Goal: Transaction & Acquisition: Book appointment/travel/reservation

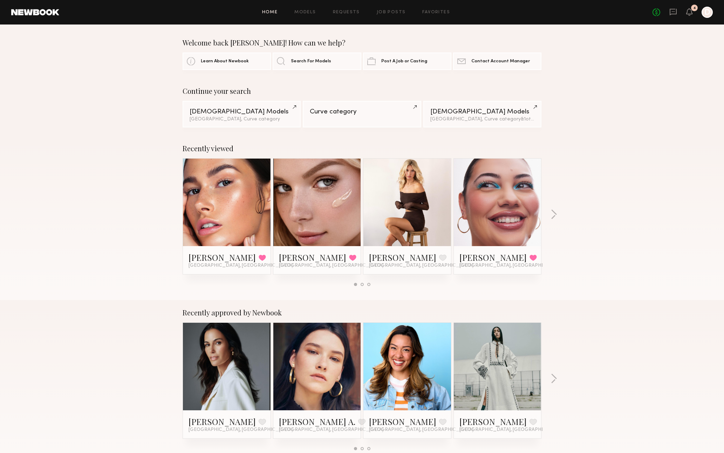
click at [242, 199] on link at bounding box center [226, 203] width 43 height 88
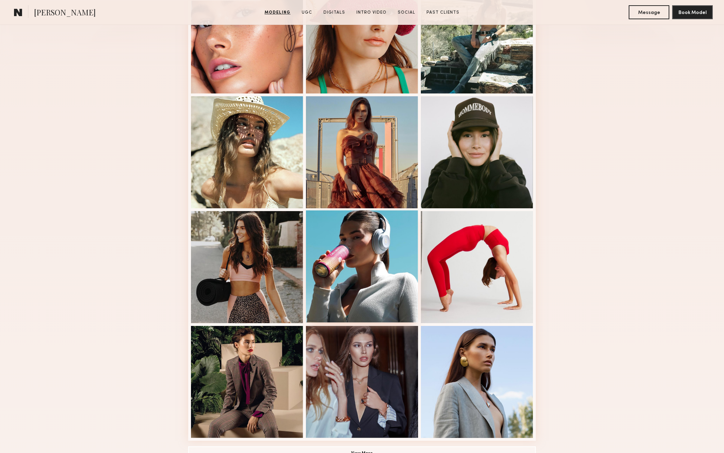
scroll to position [300, 0]
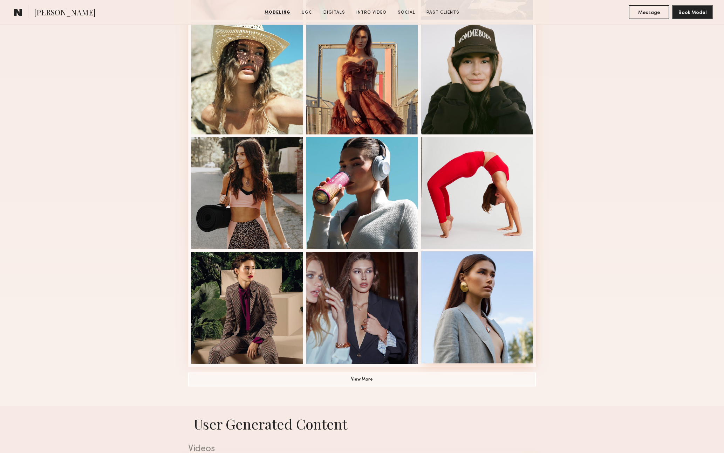
click at [469, 294] on div at bounding box center [477, 308] width 112 height 112
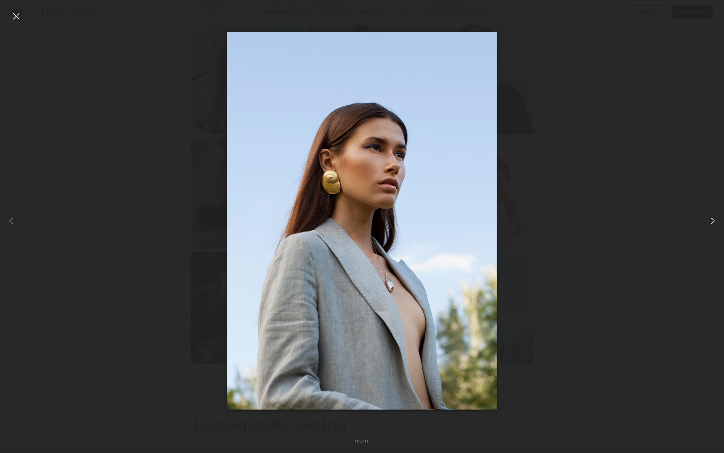
click at [715, 221] on common-icon at bounding box center [712, 220] width 11 height 11
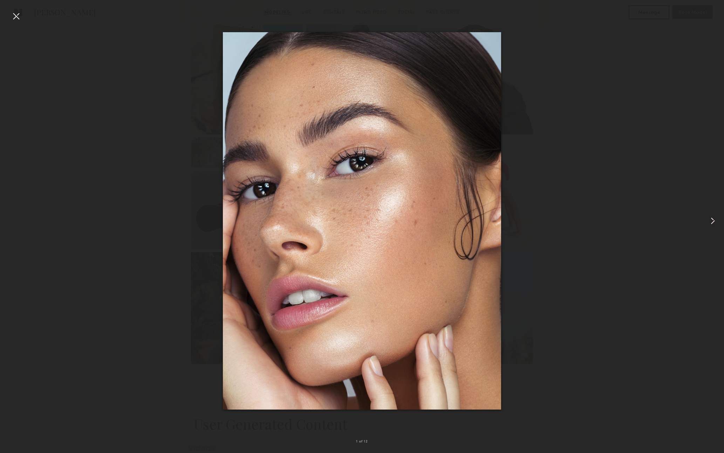
click at [714, 221] on common-icon at bounding box center [712, 220] width 11 height 11
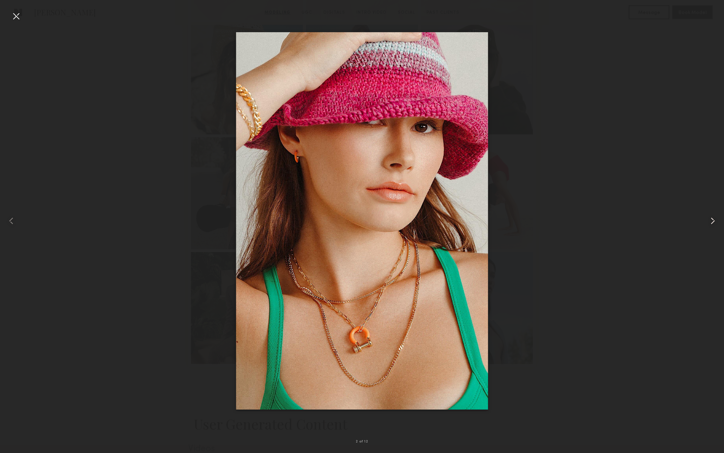
click at [714, 221] on common-icon at bounding box center [712, 220] width 11 height 11
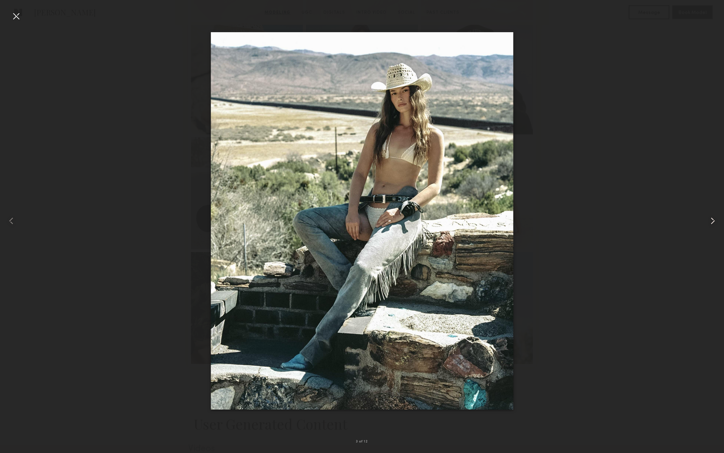
click at [714, 221] on common-icon at bounding box center [712, 220] width 11 height 11
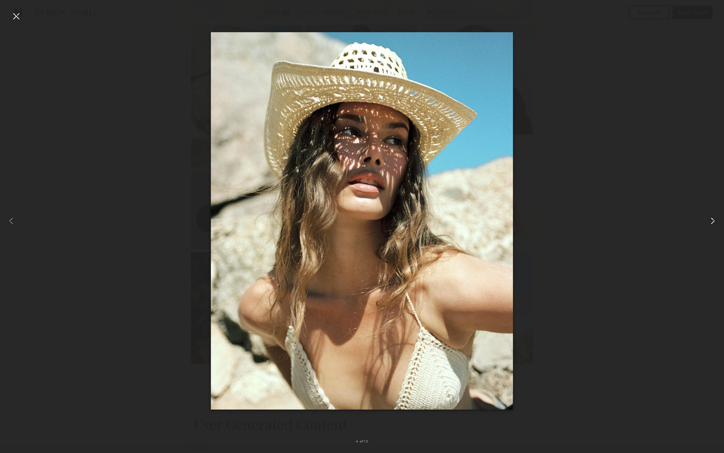
click at [714, 221] on common-icon at bounding box center [712, 220] width 11 height 11
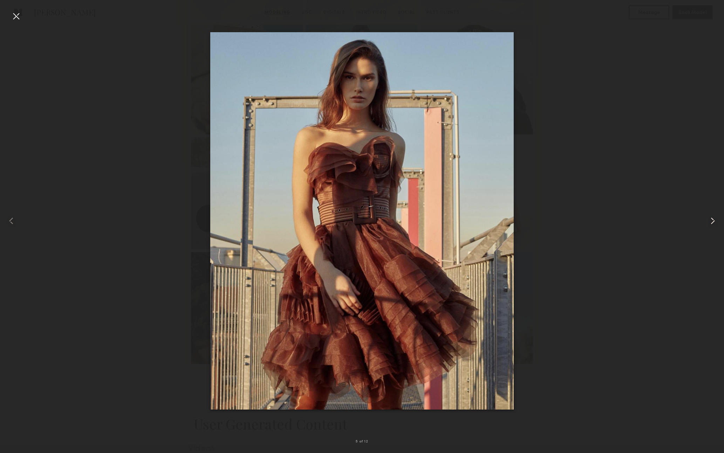
click at [714, 221] on common-icon at bounding box center [712, 220] width 11 height 11
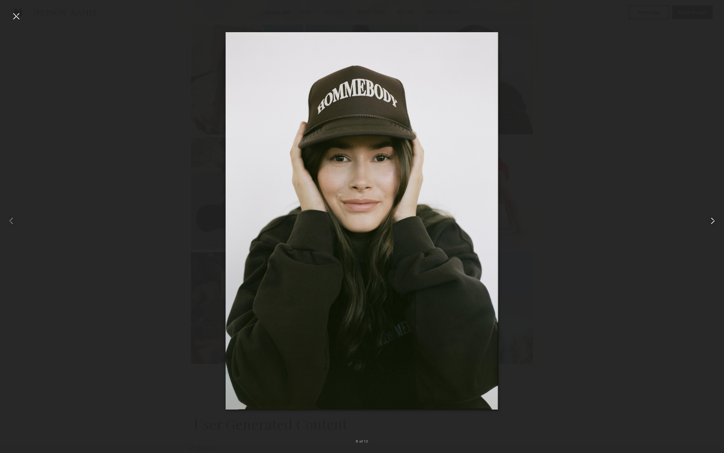
click at [714, 221] on common-icon at bounding box center [712, 220] width 11 height 11
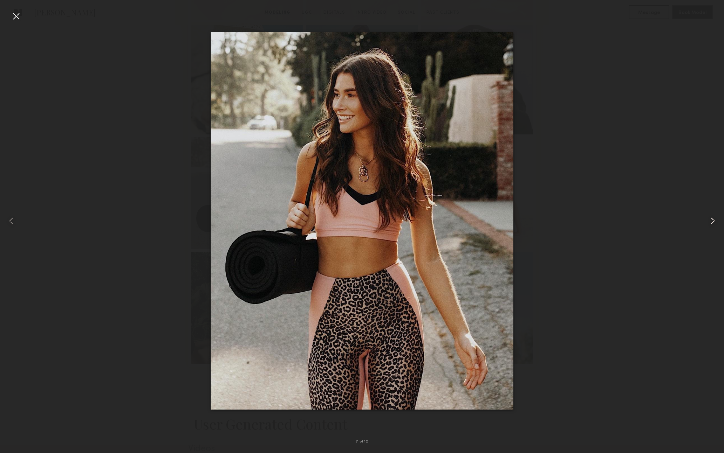
click at [714, 221] on common-icon at bounding box center [712, 220] width 11 height 11
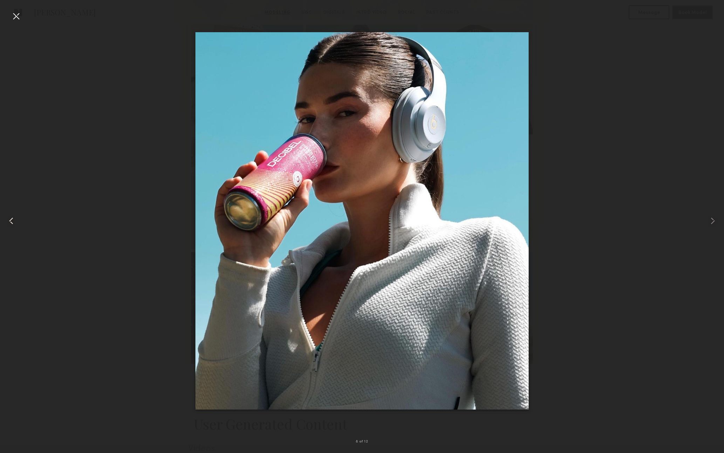
click at [15, 18] on div at bounding box center [16, 16] width 11 height 11
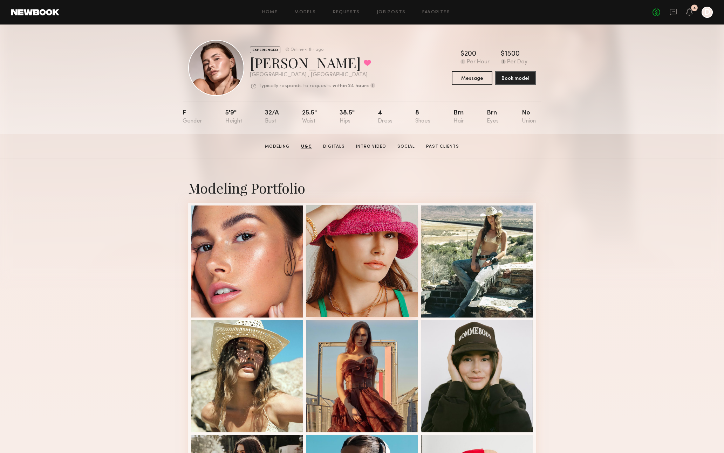
scroll to position [0, 0]
